Goal: Task Accomplishment & Management: Use online tool/utility

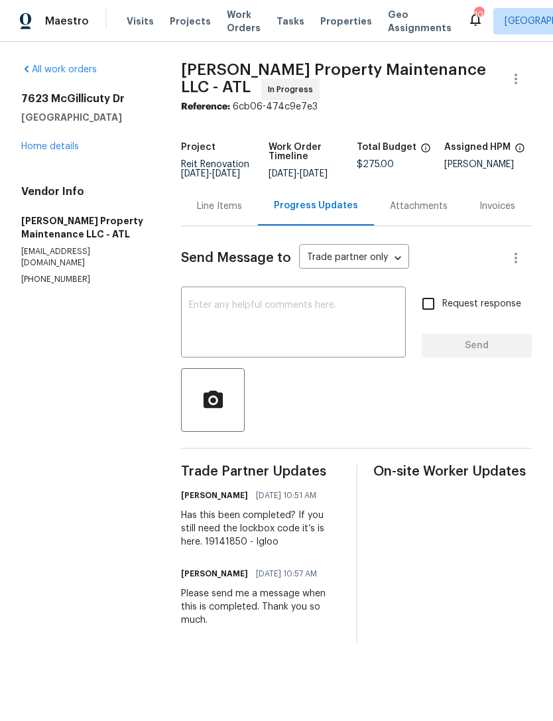
click at [66, 138] on div "7623 McGillicuty Dr Union City, GA 30291 Home details" at bounding box center [85, 122] width 128 height 61
click at [69, 148] on link "Home details" at bounding box center [50, 146] width 58 height 9
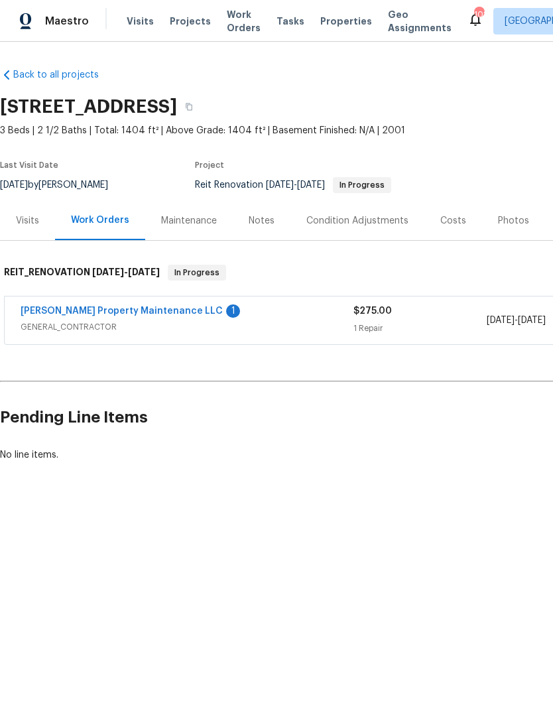
click at [129, 310] on link "[PERSON_NAME] Property Maintenance LLC" at bounding box center [122, 310] width 202 height 9
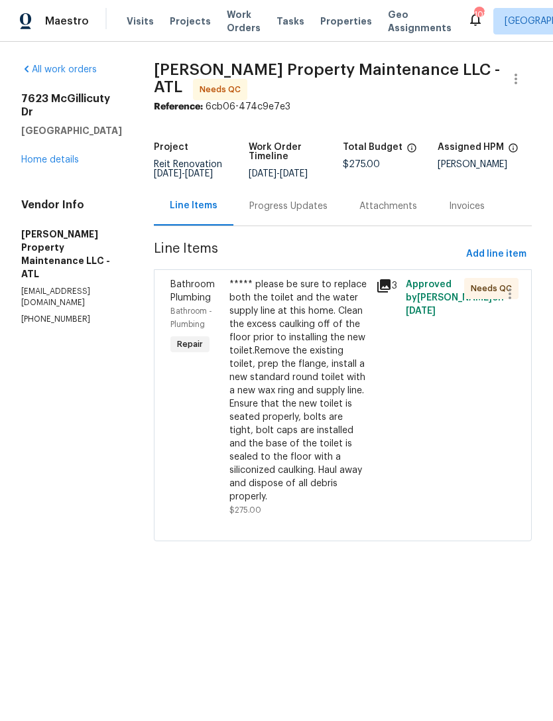
click at [313, 401] on div "***** please be sure to replace both the toilet and the water supply line at th…" at bounding box center [298, 390] width 139 height 225
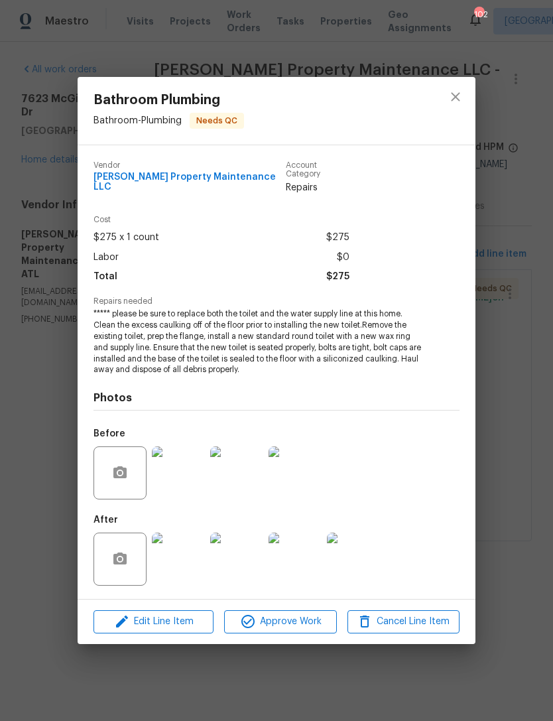
click at [186, 562] on img at bounding box center [178, 558] width 53 height 53
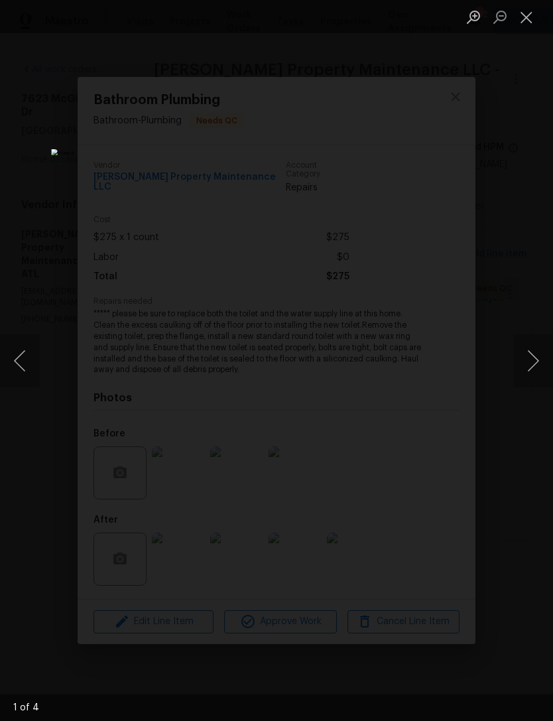
click at [531, 361] on button "Next image" at bounding box center [533, 360] width 40 height 53
click at [524, 350] on button "Next image" at bounding box center [533, 360] width 40 height 53
click at [526, 347] on button "Next image" at bounding box center [533, 360] width 40 height 53
click at [527, 345] on button "Next image" at bounding box center [533, 360] width 40 height 53
click at [524, 354] on button "Next image" at bounding box center [533, 360] width 40 height 53
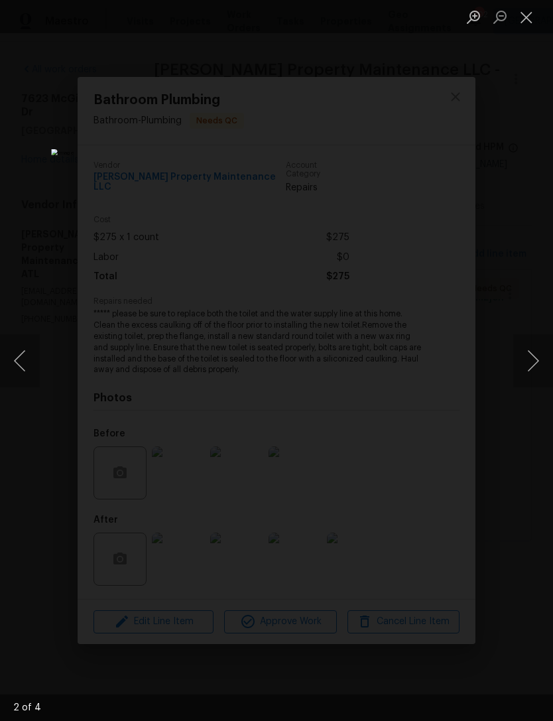
click at [528, 352] on button "Next image" at bounding box center [533, 360] width 40 height 53
click at [532, 347] on button "Next image" at bounding box center [533, 360] width 40 height 53
click at [526, 357] on button "Next image" at bounding box center [533, 360] width 40 height 53
click at [527, 349] on button "Next image" at bounding box center [533, 360] width 40 height 53
click at [521, 355] on button "Next image" at bounding box center [533, 360] width 40 height 53
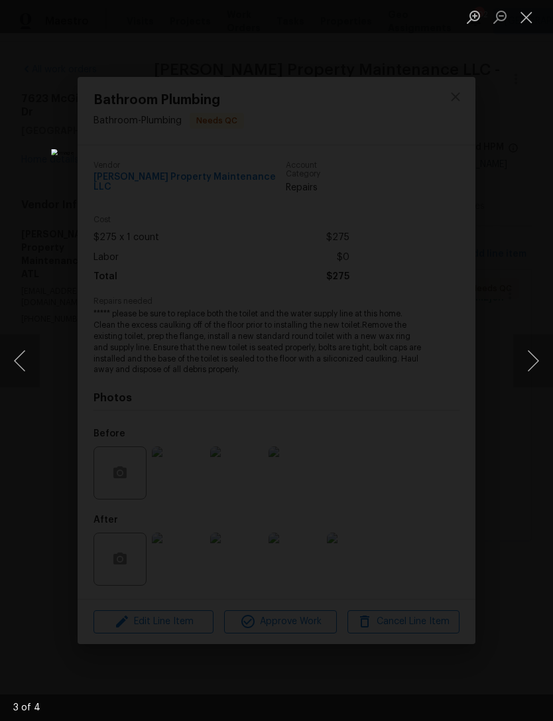
click at [530, 18] on button "Close lightbox" at bounding box center [526, 16] width 27 height 23
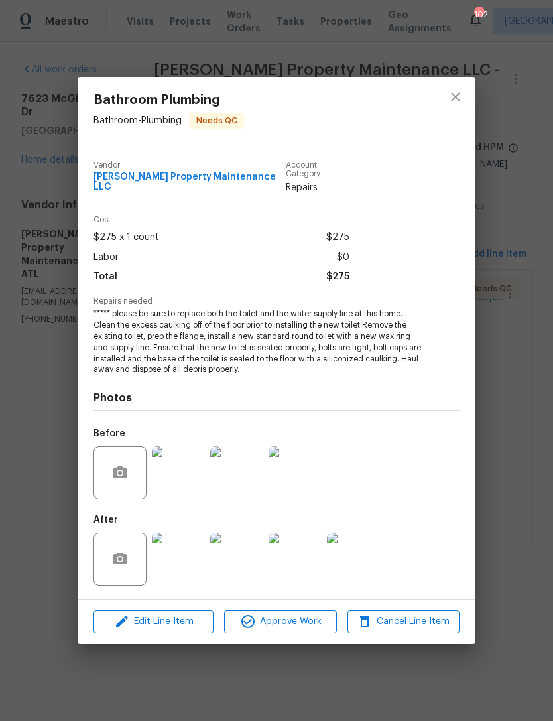
click at [517, 329] on div "Bathroom Plumbing Bathroom - Plumbing Needs QC Vendor Glen Property Maintenance…" at bounding box center [276, 360] width 553 height 721
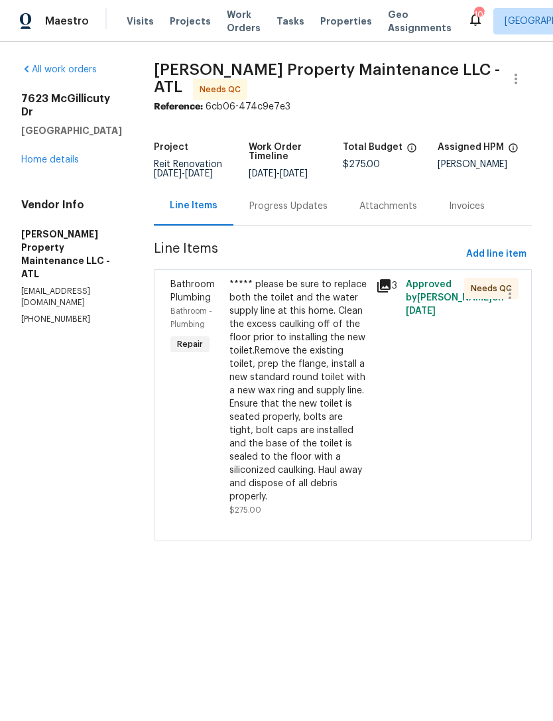
click at [299, 211] on div "Progress Updates" at bounding box center [288, 206] width 78 height 13
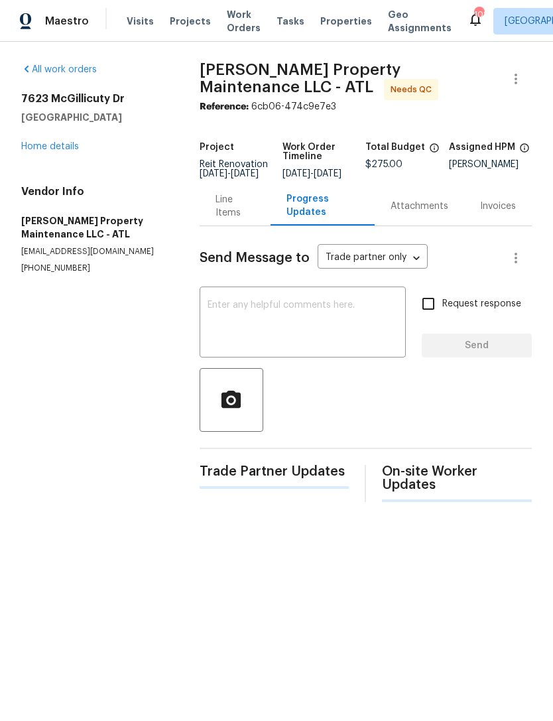
click at [312, 326] on textarea at bounding box center [302, 323] width 190 height 46
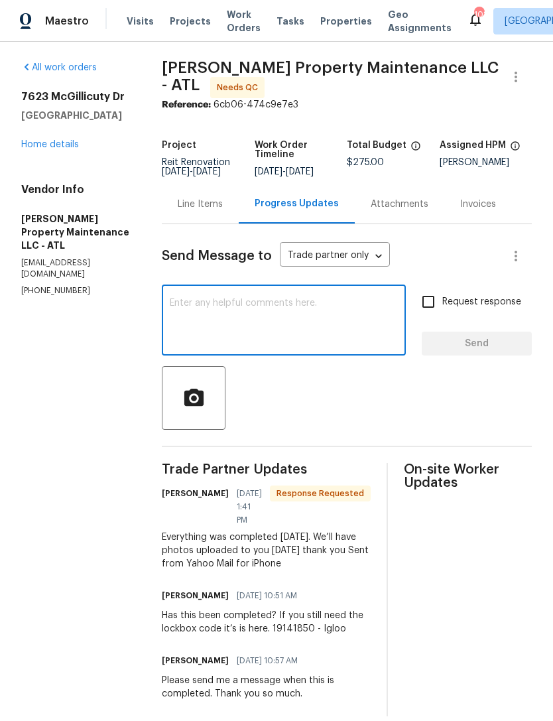
scroll to position [1, 0]
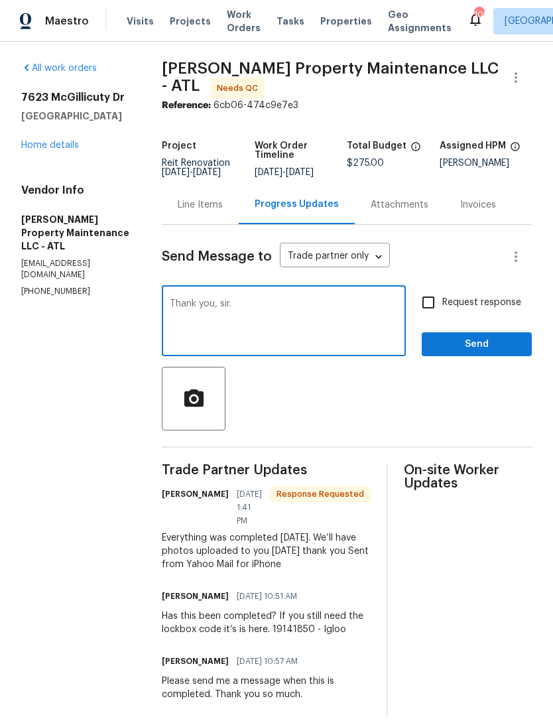
type textarea "Thank you, sir."
click at [465, 353] on span "Send" at bounding box center [476, 344] width 89 height 17
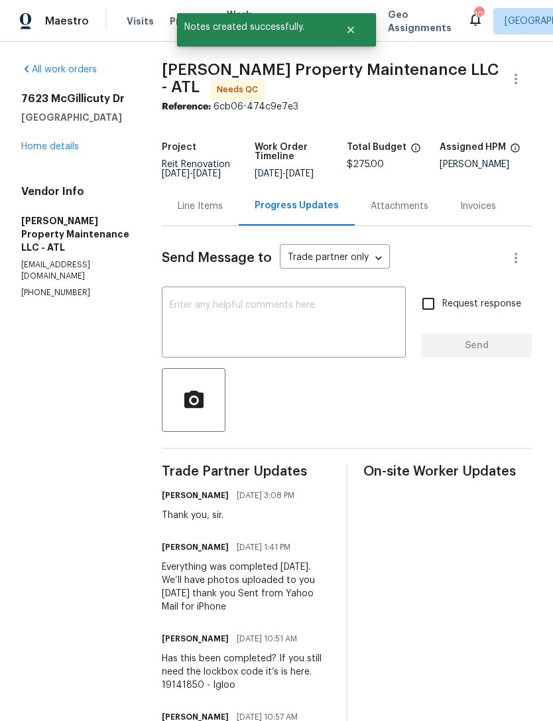
click at [50, 142] on link "Home details" at bounding box center [50, 146] width 58 height 9
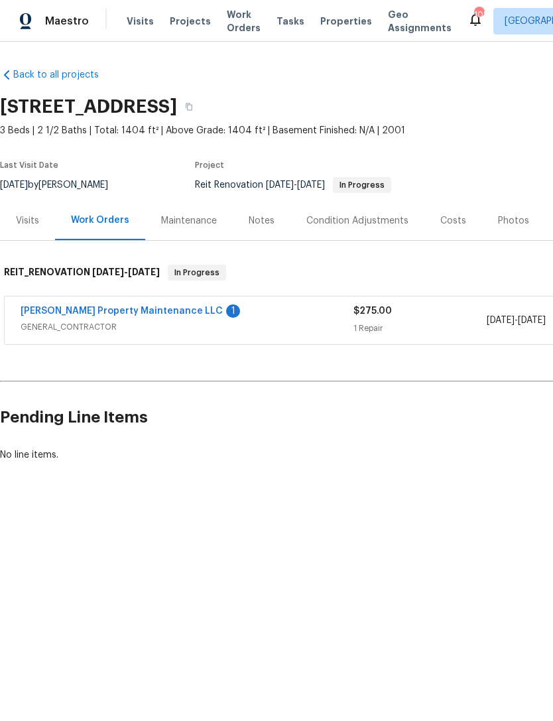
click at [119, 312] on link "[PERSON_NAME] Property Maintenance LLC" at bounding box center [122, 310] width 202 height 9
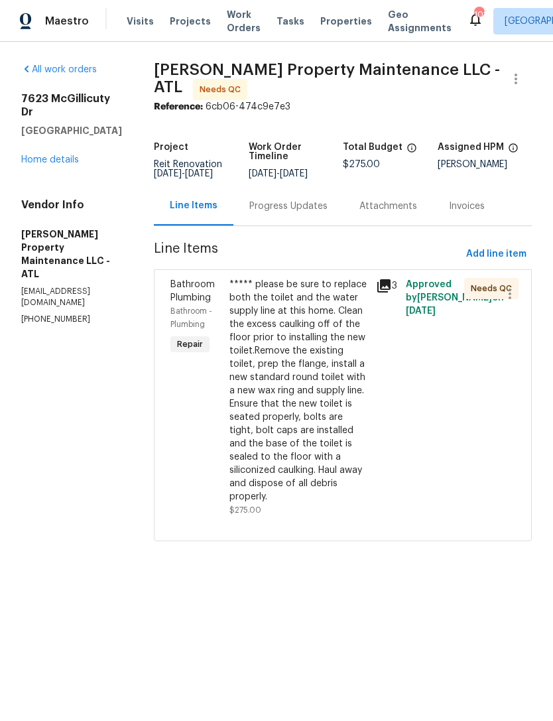
click at [306, 429] on div "***** please be sure to replace both the toilet and the water supply line at th…" at bounding box center [298, 390] width 139 height 225
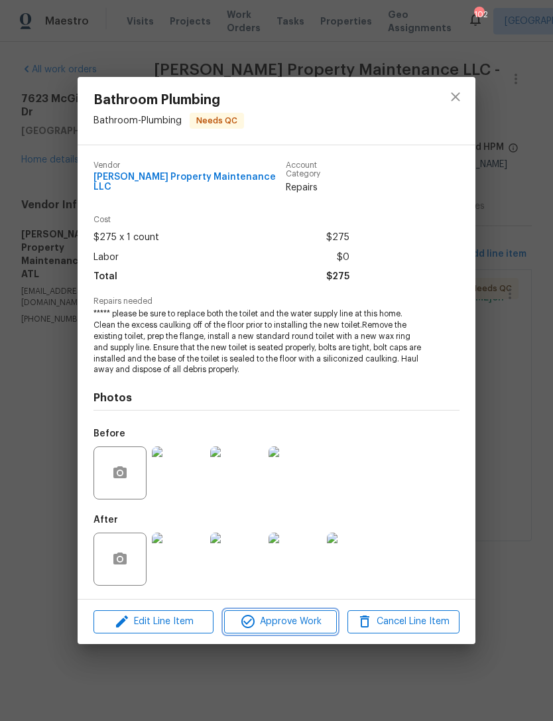
click at [296, 620] on span "Approve Work" at bounding box center [280, 621] width 104 height 17
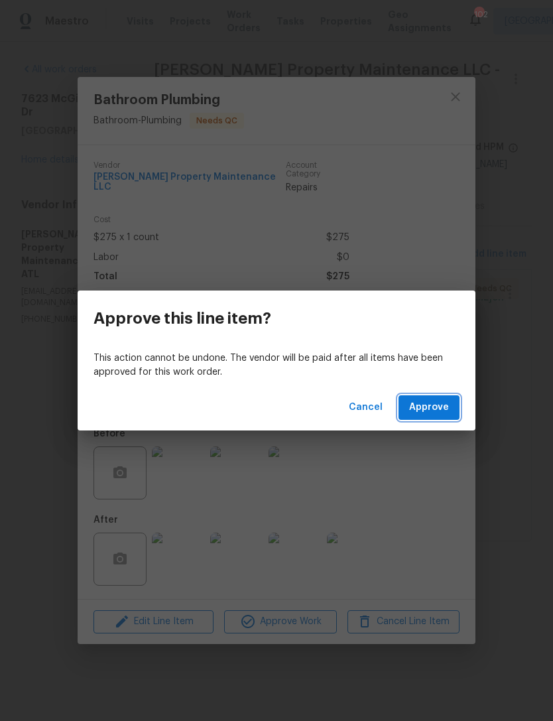
click at [434, 408] on span "Approve" at bounding box center [429, 407] width 40 height 17
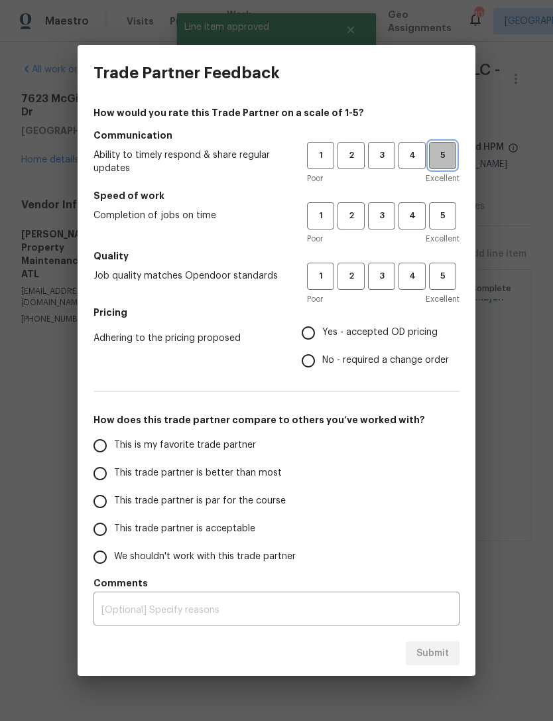
click at [438, 154] on span "5" at bounding box center [442, 155] width 25 height 15
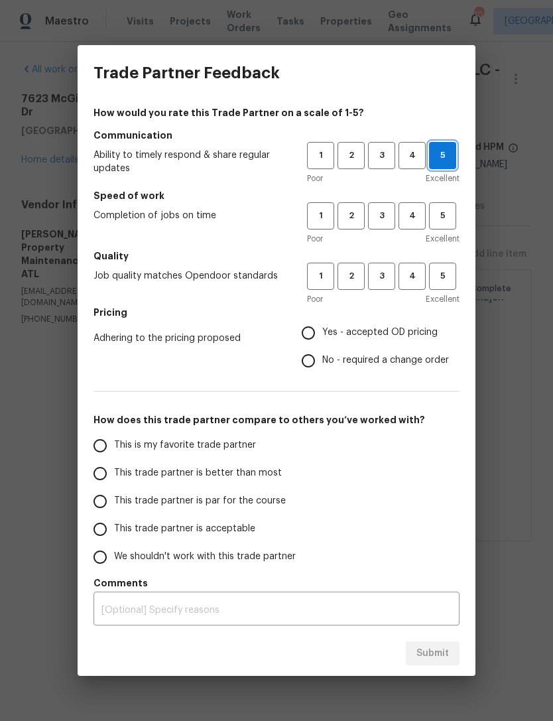
click at [435, 154] on span "5" at bounding box center [443, 155] width 26 height 15
click at [381, 154] on span "3" at bounding box center [381, 155] width 25 height 15
click at [386, 210] on span "3" at bounding box center [381, 215] width 25 height 15
click at [387, 282] on span "3" at bounding box center [381, 275] width 25 height 15
click at [314, 343] on input "Yes - accepted OD pricing" at bounding box center [308, 333] width 28 height 28
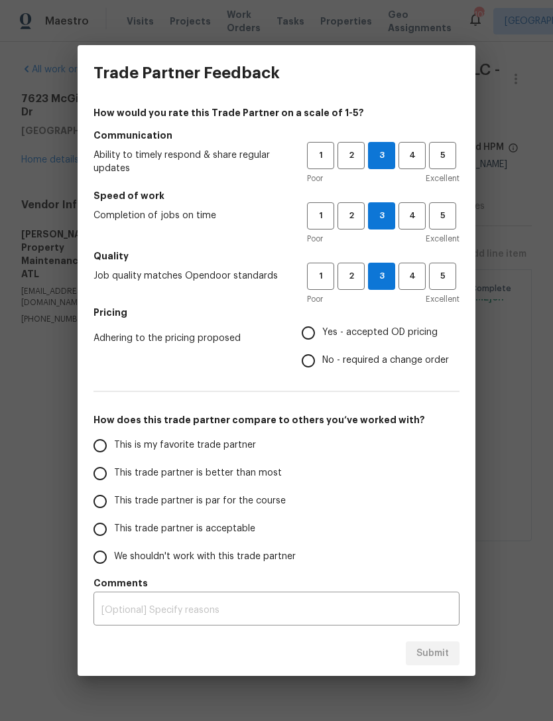
radio input "true"
click at [111, 520] on input "This trade partner is acceptable" at bounding box center [100, 529] width 28 height 28
click at [103, 531] on input "This trade partner is acceptable" at bounding box center [100, 529] width 28 height 28
radio input "true"
click at [109, 477] on input "This trade partner is better than most" at bounding box center [100, 473] width 28 height 28
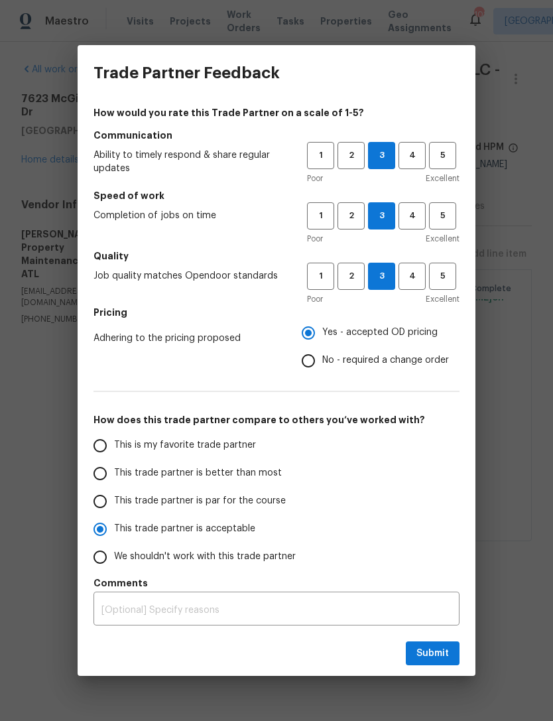
radio input "true"
click at [435, 649] on span "Submit" at bounding box center [432, 653] width 32 height 17
radio input "true"
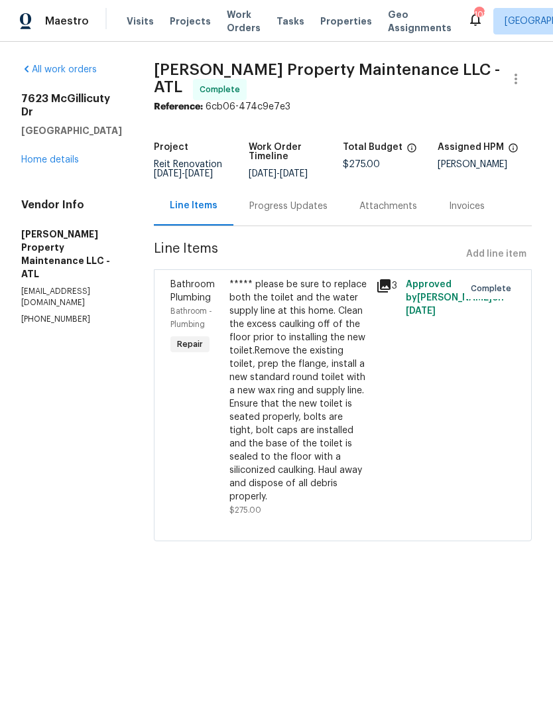
click at [58, 155] on link "Home details" at bounding box center [50, 159] width 58 height 9
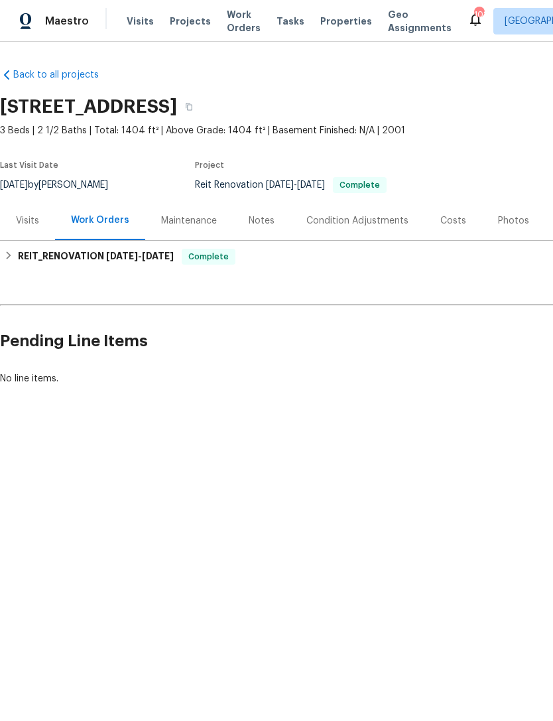
click at [261, 227] on div "Notes" at bounding box center [262, 220] width 26 height 13
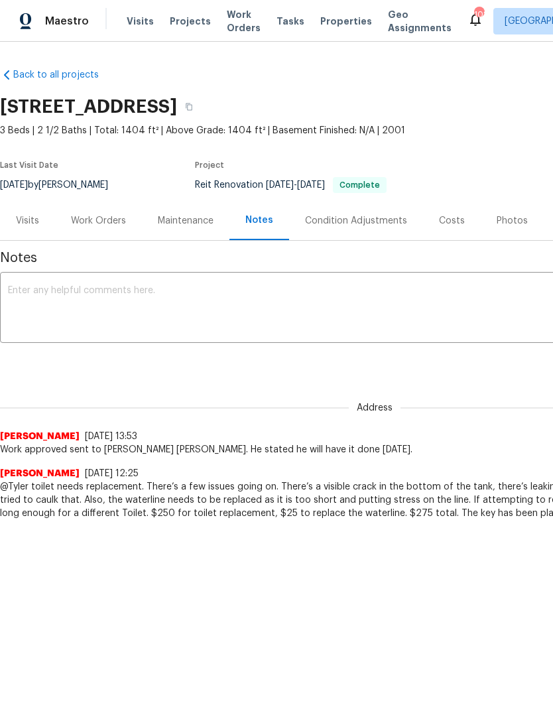
click at [252, 314] on textarea at bounding box center [374, 309] width 733 height 46
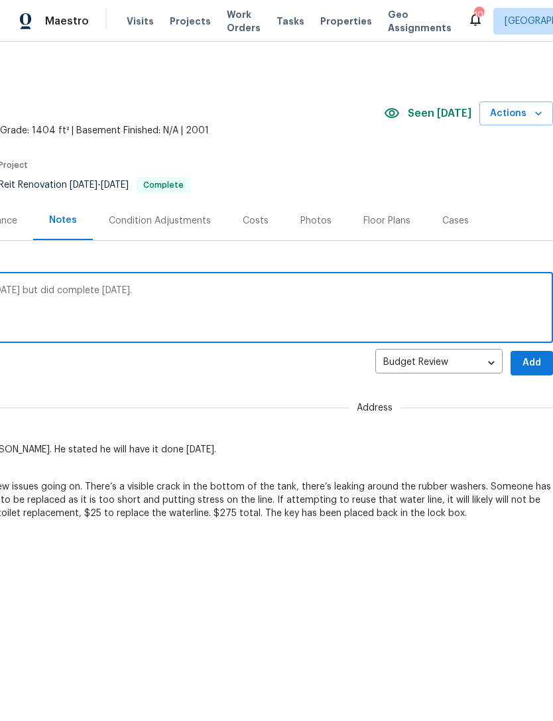
scroll to position [0, 196]
type textarea "Contractor wasn’t not able to complete on Friday but did complete Saturday Sept…"
click at [533, 362] on span "Add" at bounding box center [531, 363] width 21 height 17
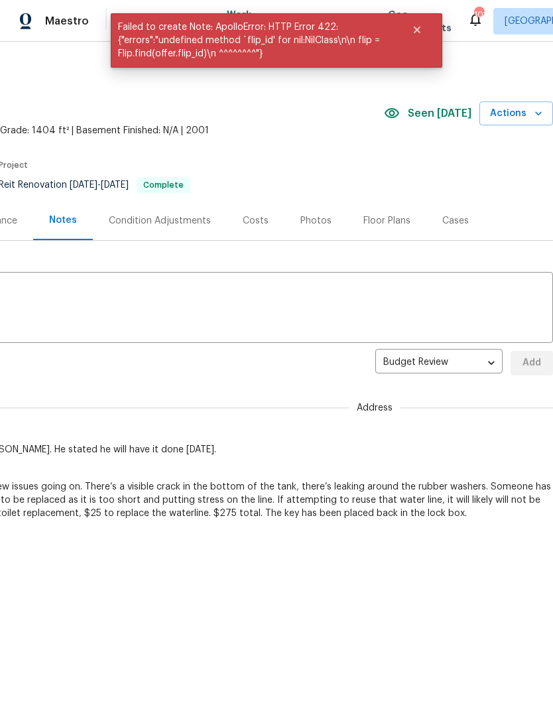
click at [476, 359] on body "Maestro Visits Projects Work Orders Tasks Properties Geo Assignments 102 Atlant…" at bounding box center [276, 299] width 553 height 599
click at [461, 390] on li "Address" at bounding box center [438, 385] width 127 height 22
type input "address"
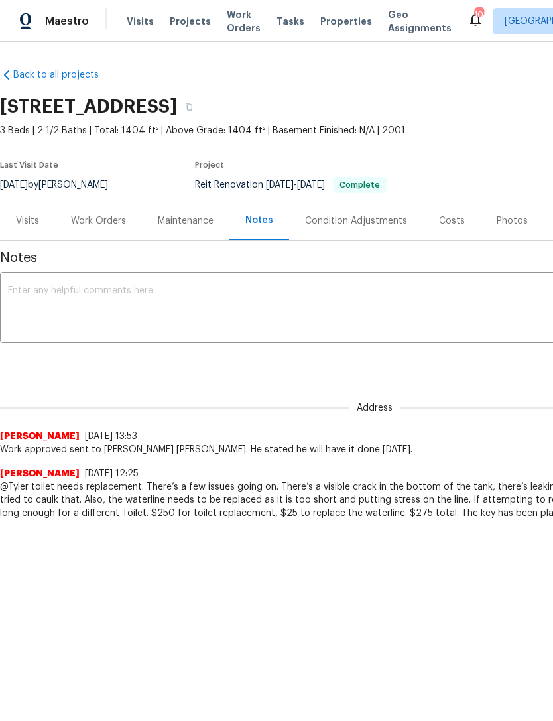
scroll to position [0, 0]
click at [294, 318] on textarea at bounding box center [374, 309] width 733 height 46
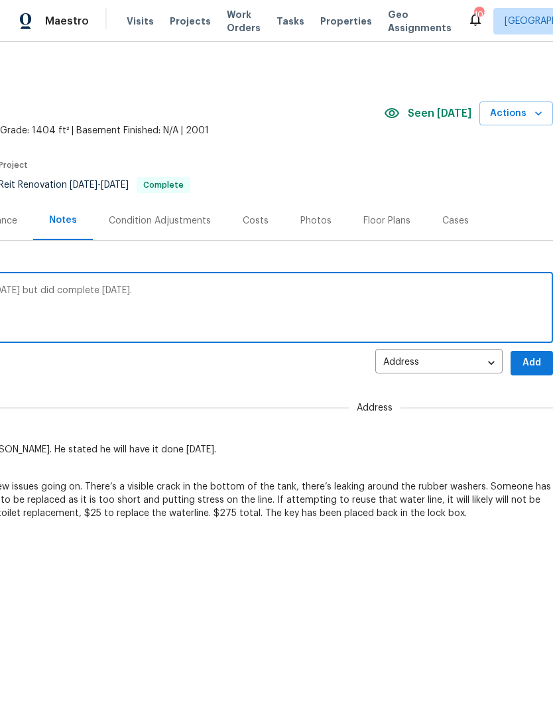
scroll to position [0, 196]
type textarea "Contractor wasn’t not able to complete on Friday but did complete Saturday Sept…"
click at [527, 359] on span "Add" at bounding box center [531, 363] width 21 height 17
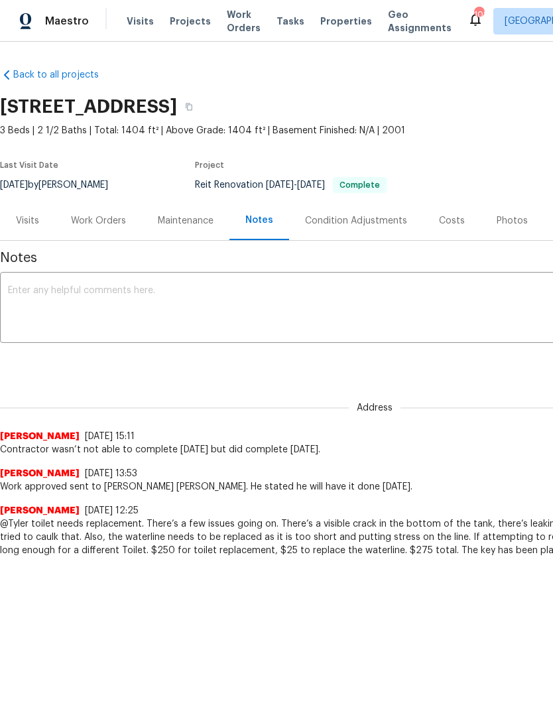
scroll to position [0, 1]
click at [104, 216] on div "Work Orders" at bounding box center [97, 220] width 55 height 13
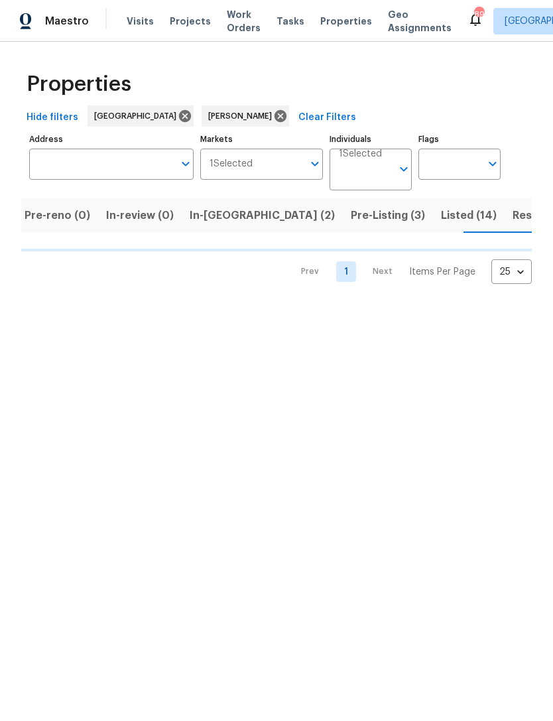
scroll to position [0, 98]
click at [345, 223] on span "Pre-Listing (3)" at bounding box center [382, 215] width 74 height 19
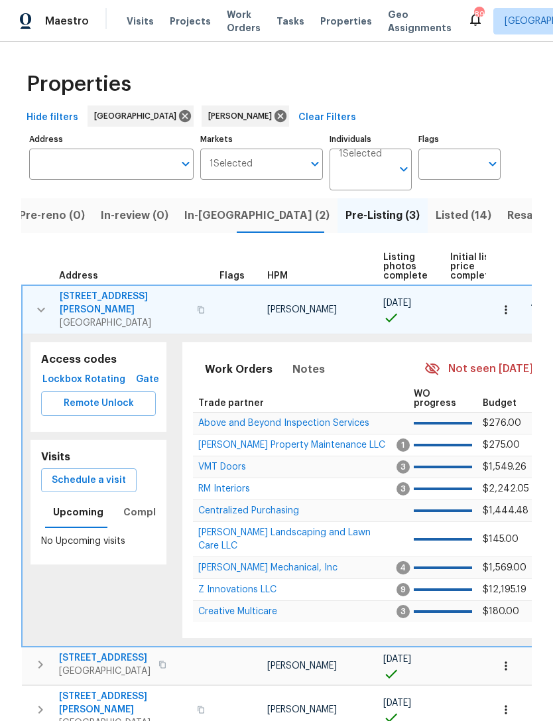
click at [196, 208] on span "In-[GEOGRAPHIC_DATA] (2)" at bounding box center [256, 215] width 145 height 19
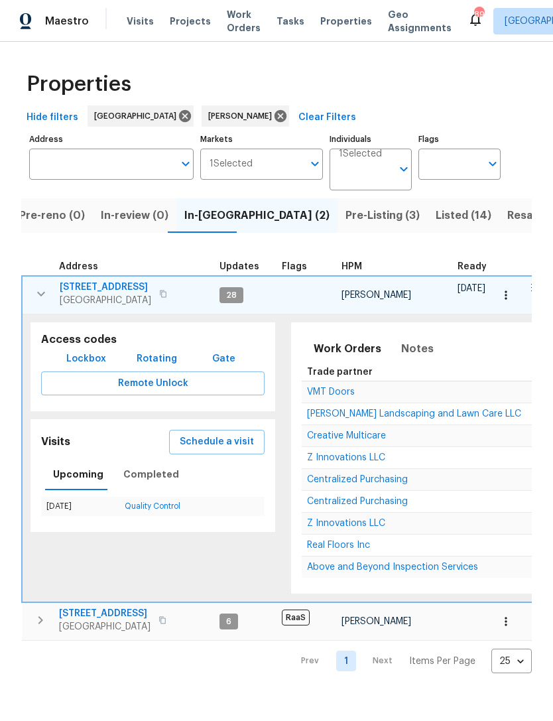
click at [46, 293] on icon "button" at bounding box center [41, 294] width 16 height 16
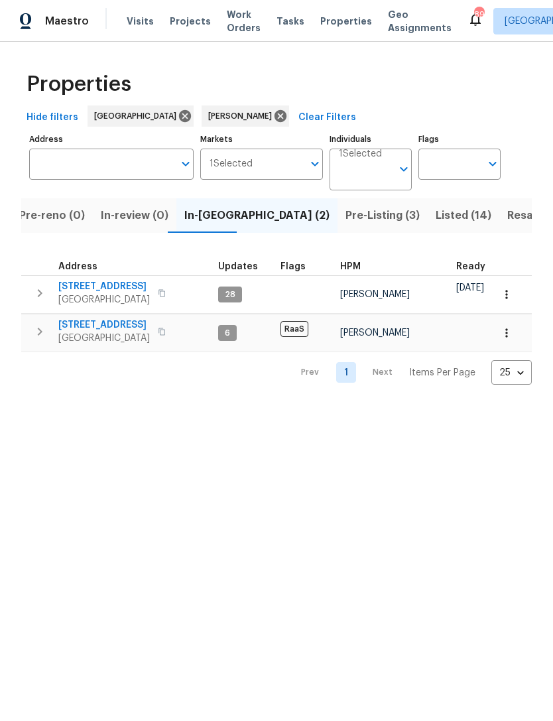
click at [345, 210] on span "Pre-Listing (3)" at bounding box center [382, 215] width 74 height 19
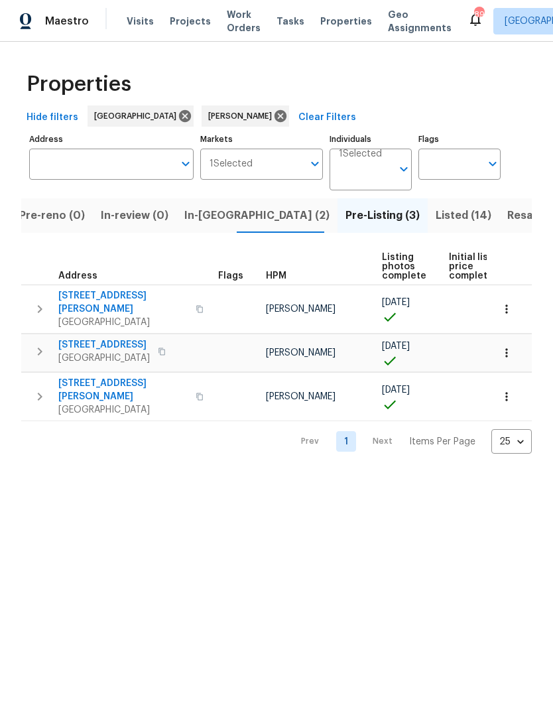
click at [198, 222] on span "In-[GEOGRAPHIC_DATA] (2)" at bounding box center [256, 215] width 145 height 19
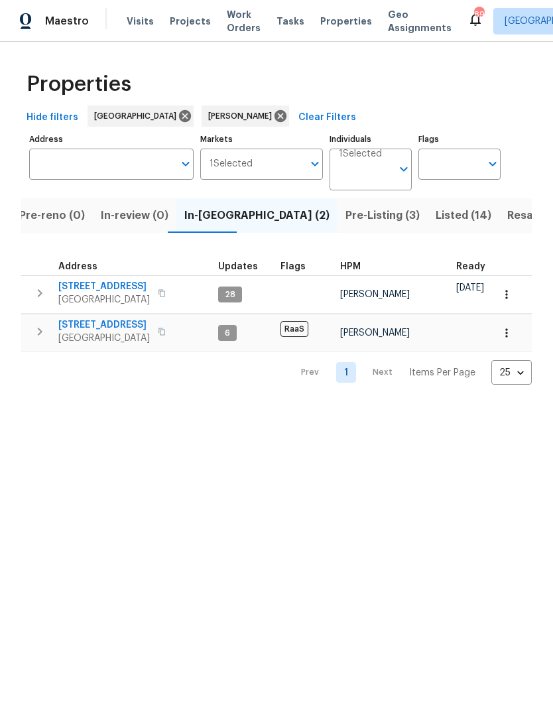
click at [38, 304] on button "button" at bounding box center [40, 293] width 27 height 27
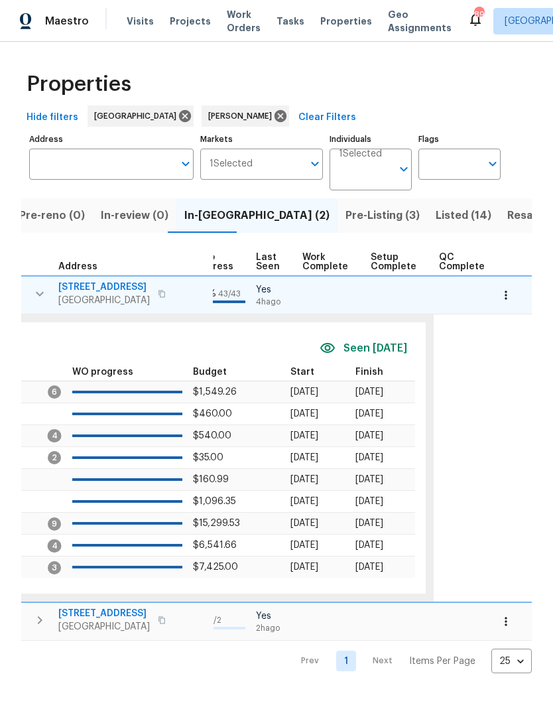
scroll to position [0, 631]
click at [280, 641] on div "Prev 1 Next Items Per Page 25 25 ​" at bounding box center [276, 656] width 510 height 32
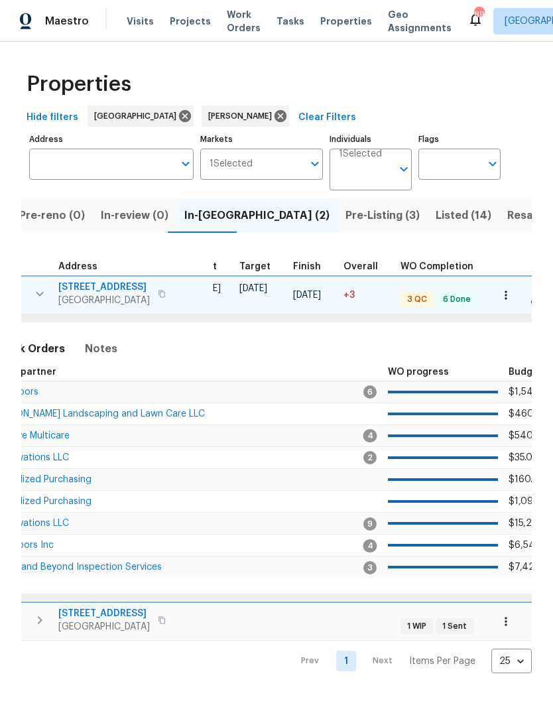
scroll to position [0, 259]
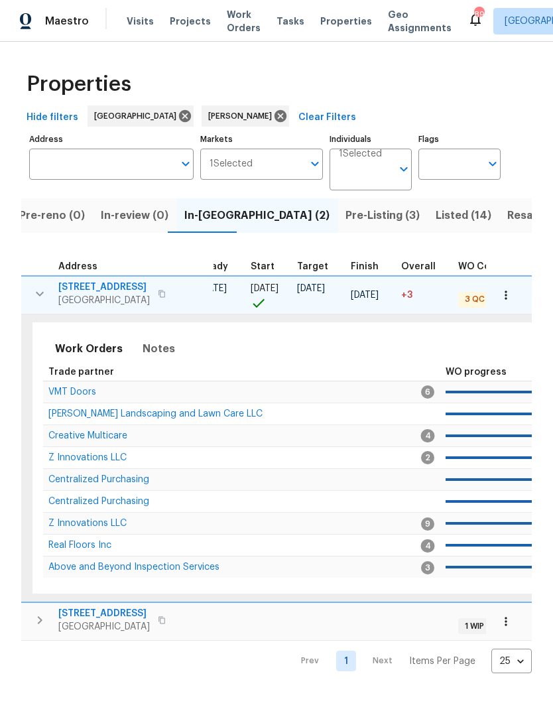
click at [97, 526] on span "Z Innovations LLC" at bounding box center [87, 522] width 78 height 9
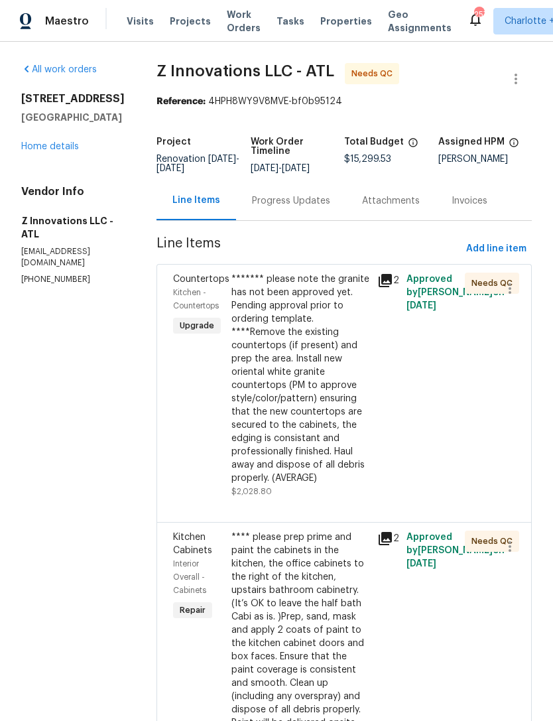
click at [68, 151] on link "Home details" at bounding box center [50, 146] width 58 height 9
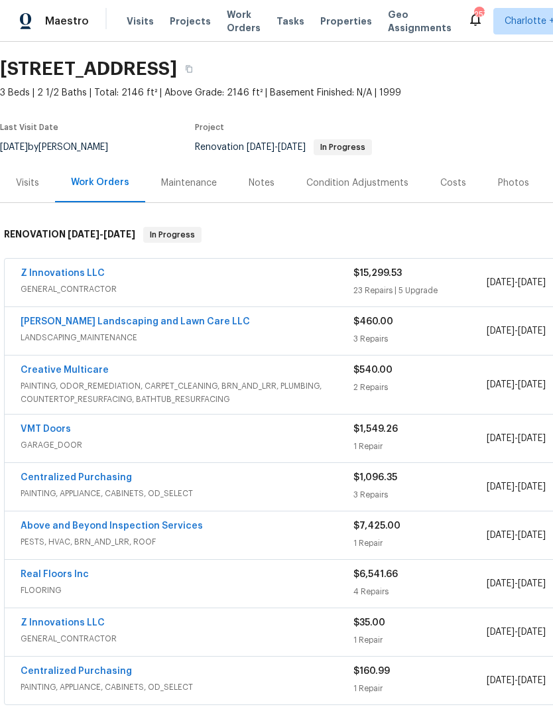
scroll to position [37, 0]
click at [146, 528] on link "Above and Beyond Inspection Services" at bounding box center [112, 526] width 182 height 9
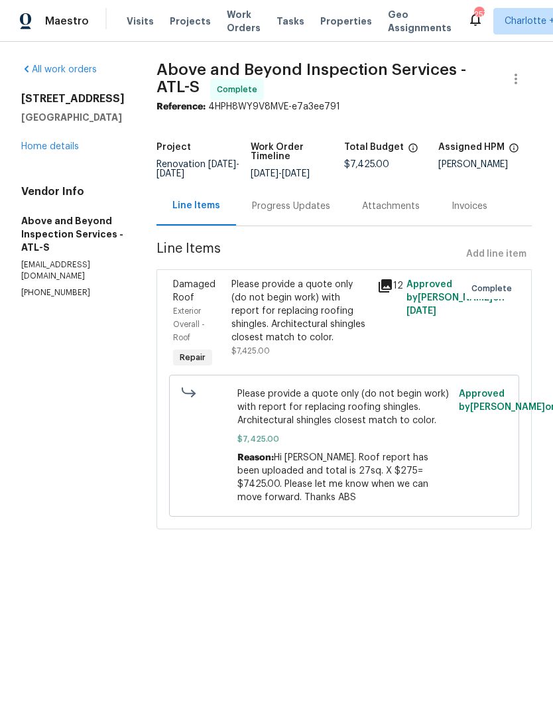
click at [359, 343] on div "Please provide a quote only (do not begin work) with report for replacing roofi…" at bounding box center [300, 311] width 138 height 66
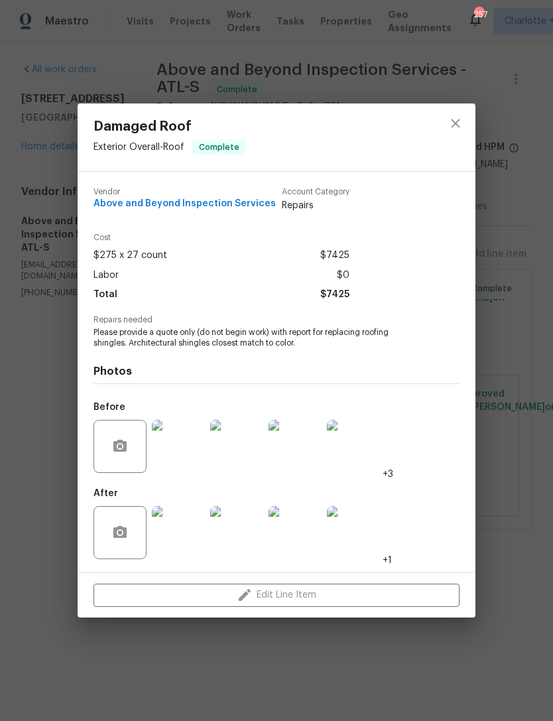
click at [296, 544] on img at bounding box center [294, 532] width 53 height 53
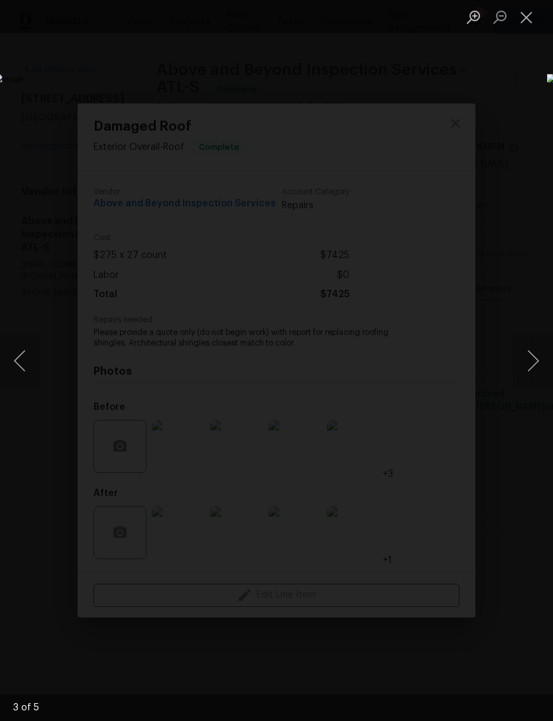
click at [541, 347] on button "Next image" at bounding box center [533, 360] width 40 height 53
click at [30, 358] on button "Previous image" at bounding box center [20, 360] width 40 height 53
click at [22, 365] on button "Previous image" at bounding box center [20, 360] width 40 height 53
click at [21, 352] on button "Previous image" at bounding box center [20, 360] width 40 height 53
click at [19, 363] on button "Previous image" at bounding box center [20, 360] width 40 height 53
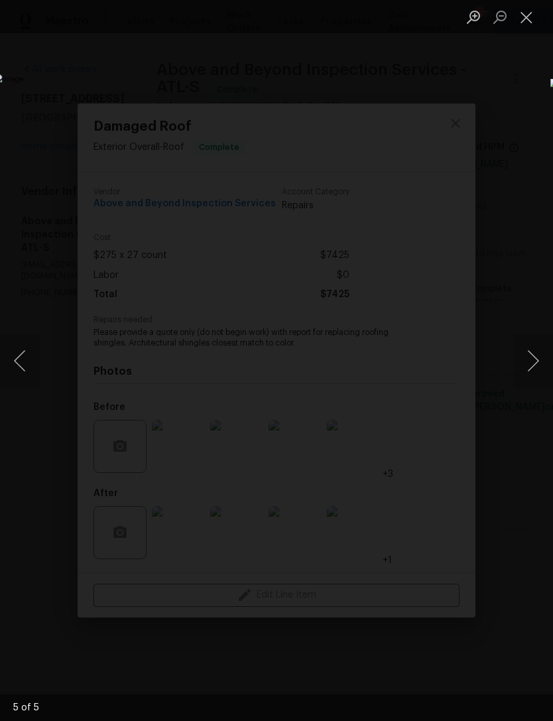
click at [23, 363] on button "Previous image" at bounding box center [20, 360] width 40 height 53
click at [519, 355] on button "Next image" at bounding box center [533, 360] width 40 height 53
click at [513, 372] on button "Next image" at bounding box center [533, 360] width 40 height 53
click at [519, 378] on button "Next image" at bounding box center [533, 360] width 40 height 53
click at [529, 13] on button "Close lightbox" at bounding box center [526, 16] width 27 height 23
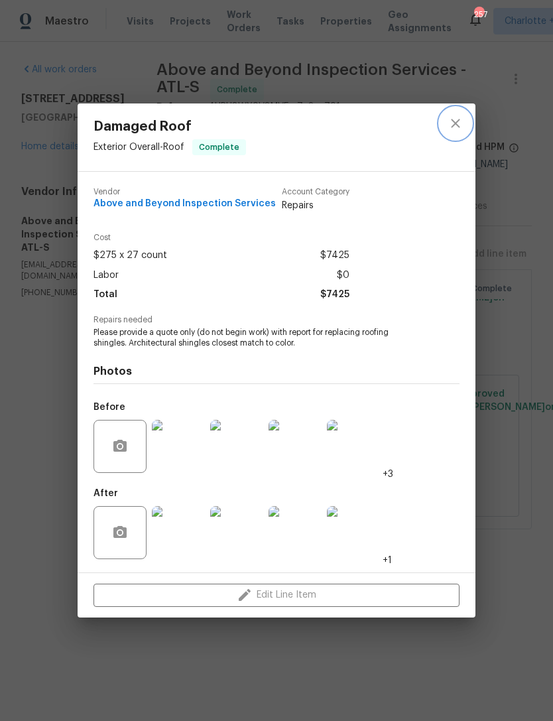
click at [457, 120] on icon "close" at bounding box center [455, 123] width 9 height 9
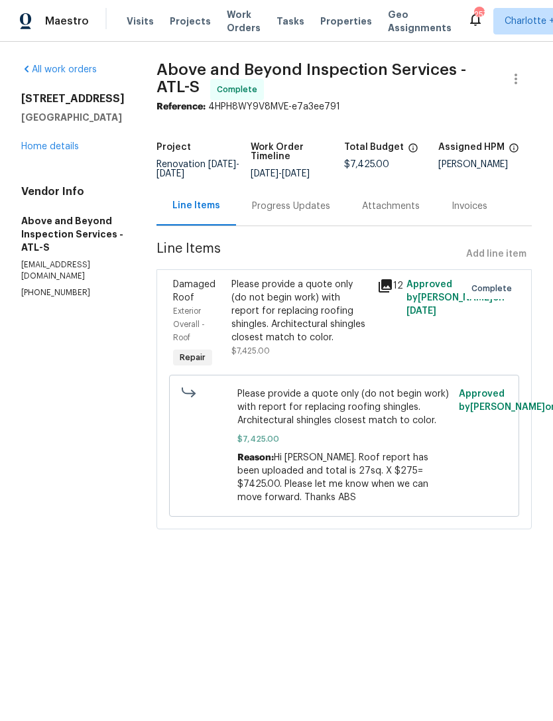
click at [72, 144] on link "Home details" at bounding box center [50, 146] width 58 height 9
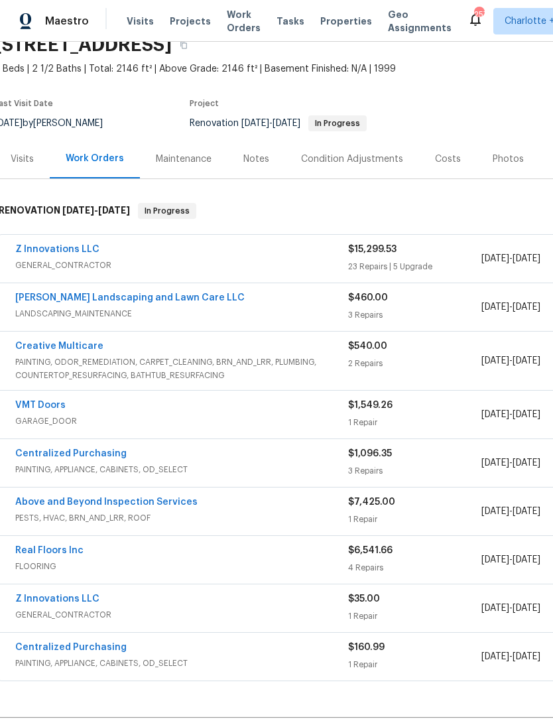
scroll to position [60, 6]
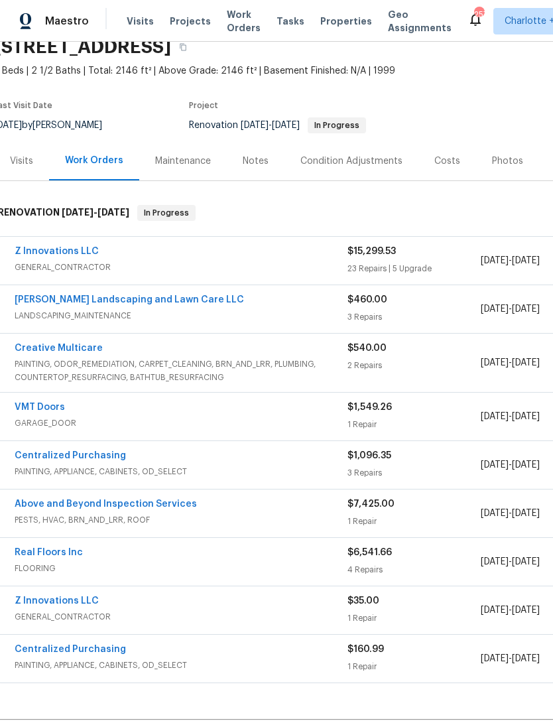
click at [66, 254] on link "Z Innovations LLC" at bounding box center [57, 251] width 84 height 9
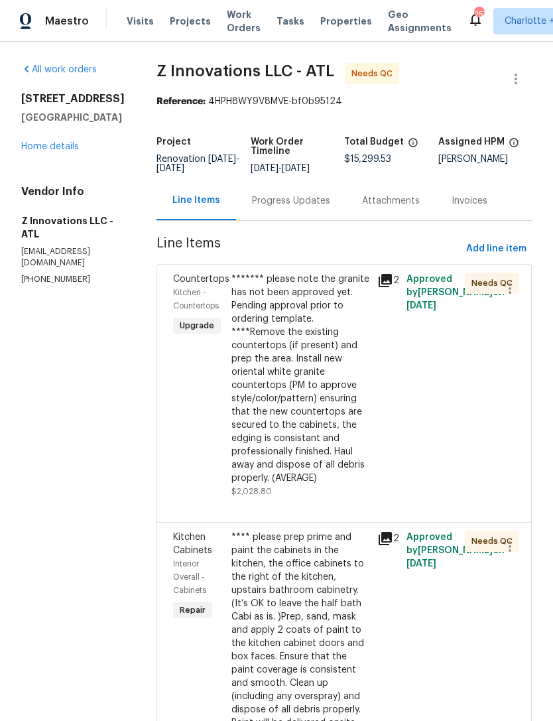
click at [327, 449] on div "******* please note the granite has not been approved yet. Pending approval pri…" at bounding box center [300, 378] width 138 height 212
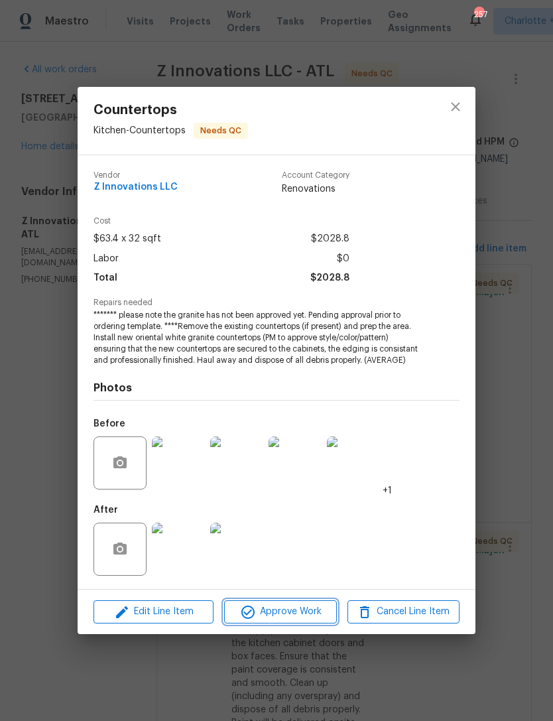
click at [302, 612] on span "Approve Work" at bounding box center [280, 611] width 104 height 17
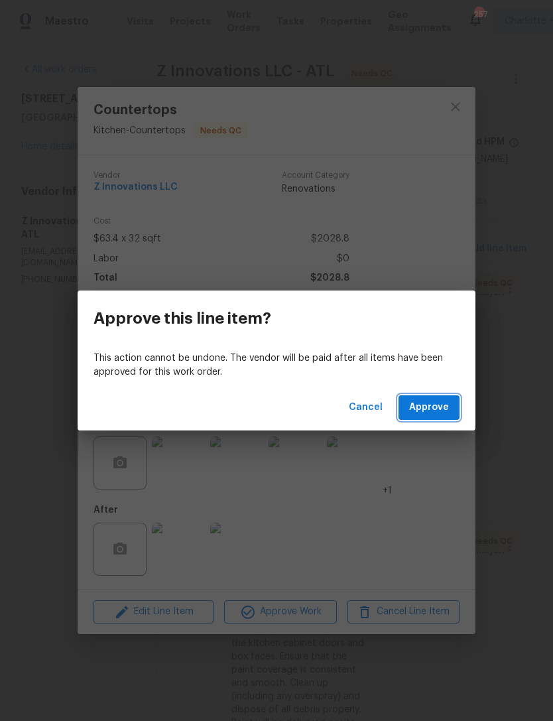
click at [433, 408] on span "Approve" at bounding box center [429, 407] width 40 height 17
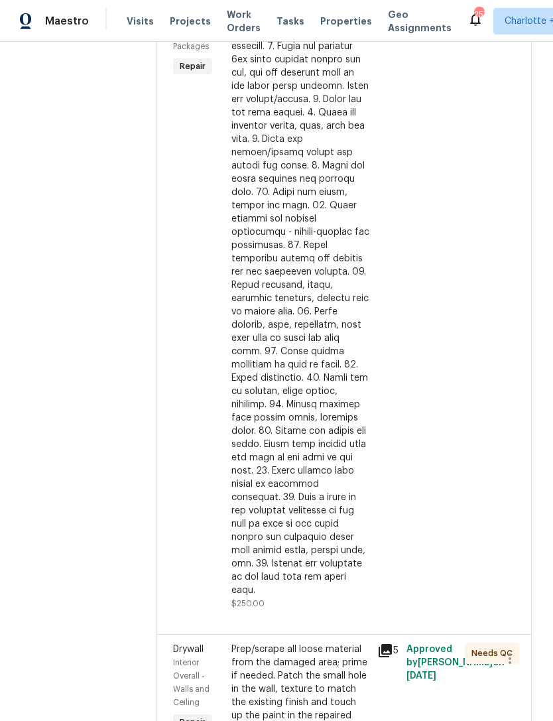
scroll to position [3426, 0]
